Goal: Task Accomplishment & Management: Use online tool/utility

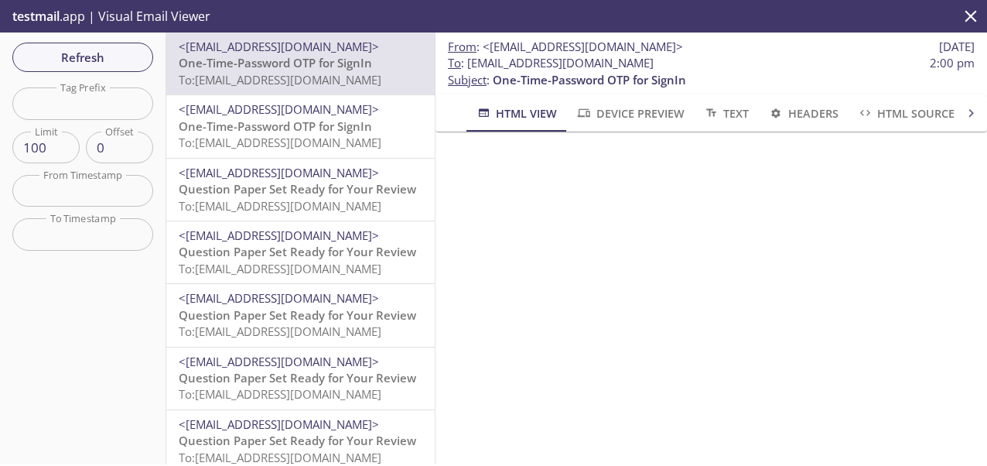
scroll to position [237, 0]
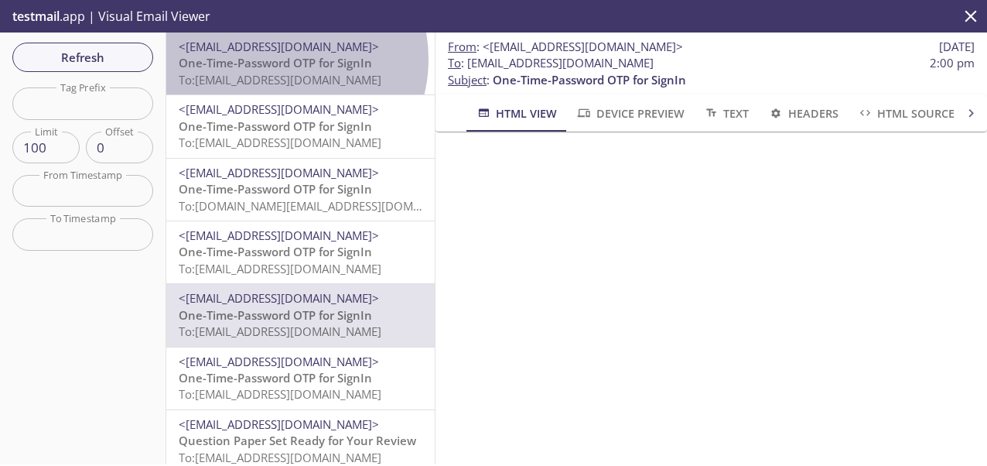
click at [277, 59] on span "One-Time-Password OTP for SignIn" at bounding box center [275, 62] width 193 height 15
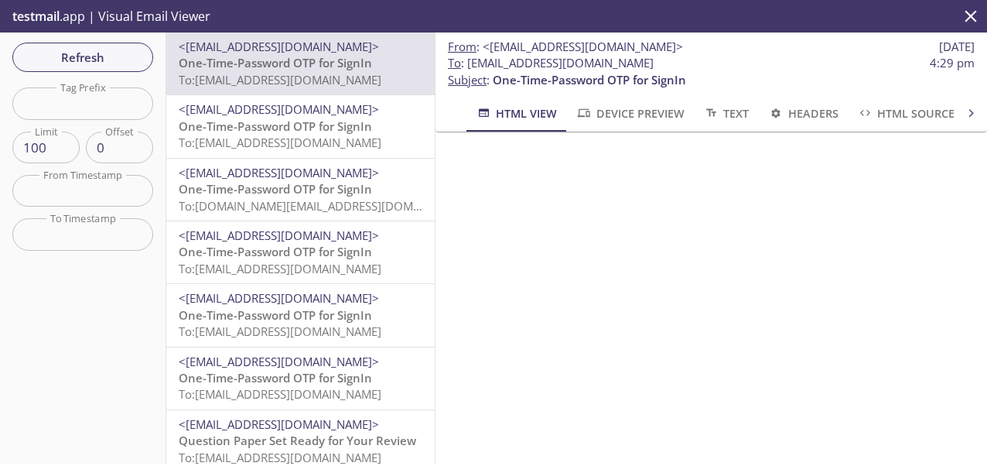
scroll to position [190, 0]
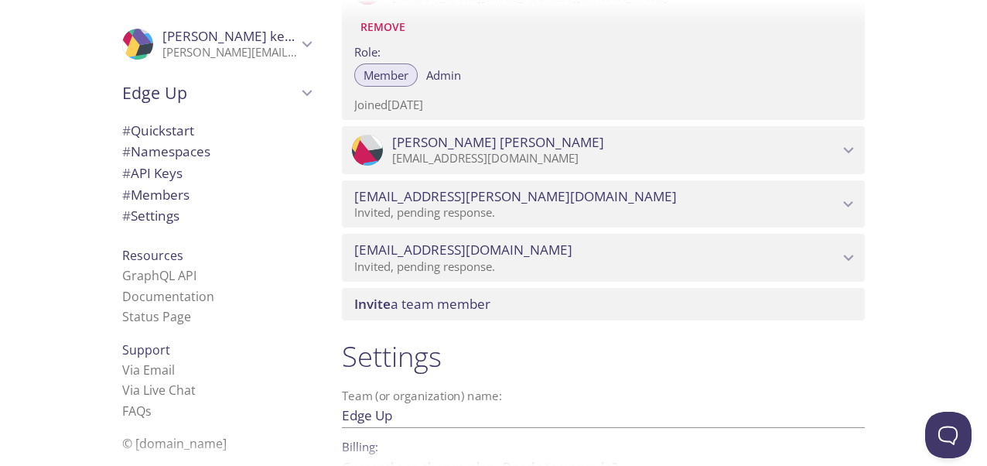
scroll to position [1183, 0]
